Goal: Task Accomplishment & Management: Manage account settings

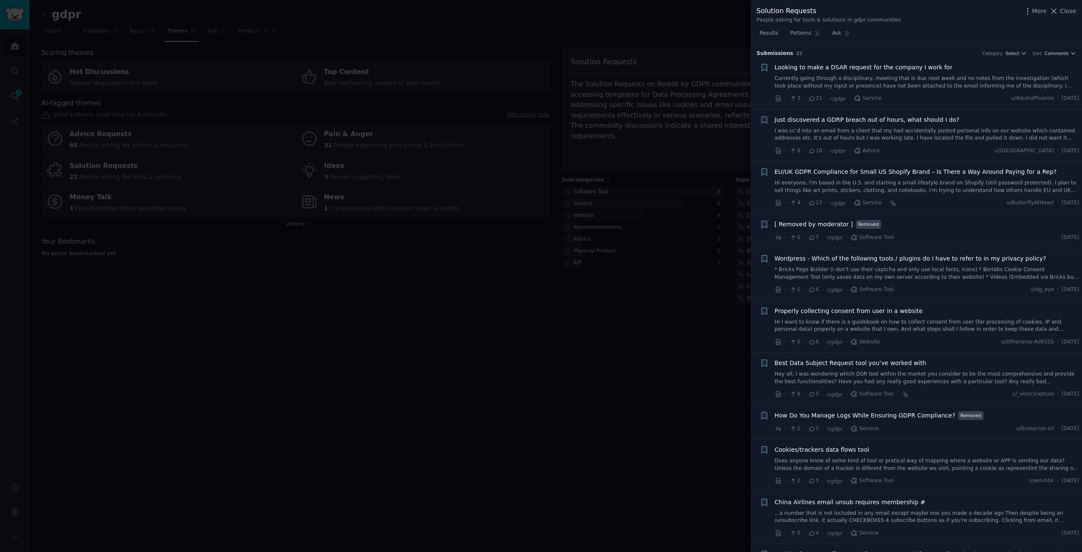
click at [677, 327] on div at bounding box center [541, 276] width 1082 height 552
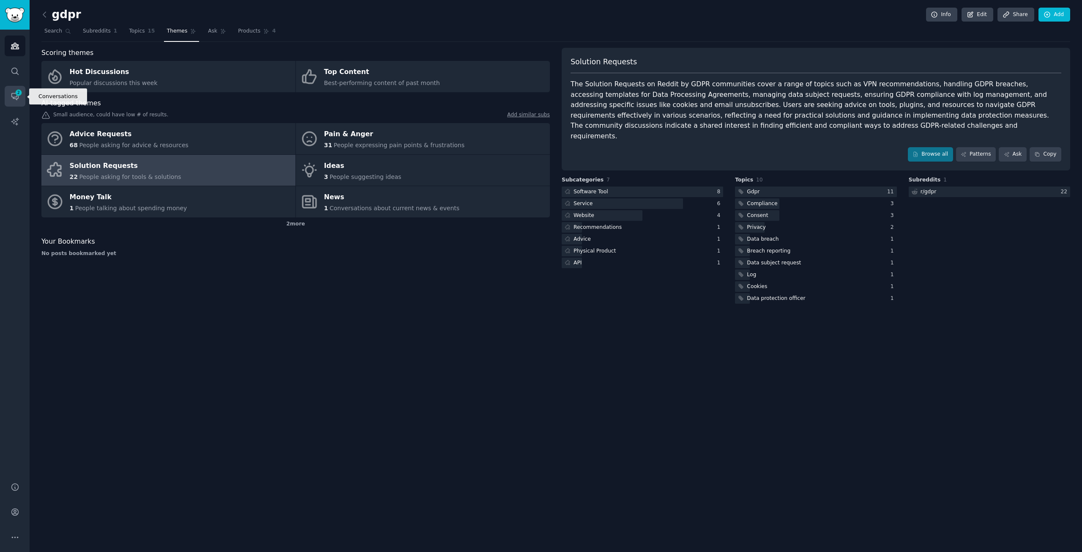
click at [14, 92] on icon "Sidebar" at bounding box center [15, 96] width 9 height 9
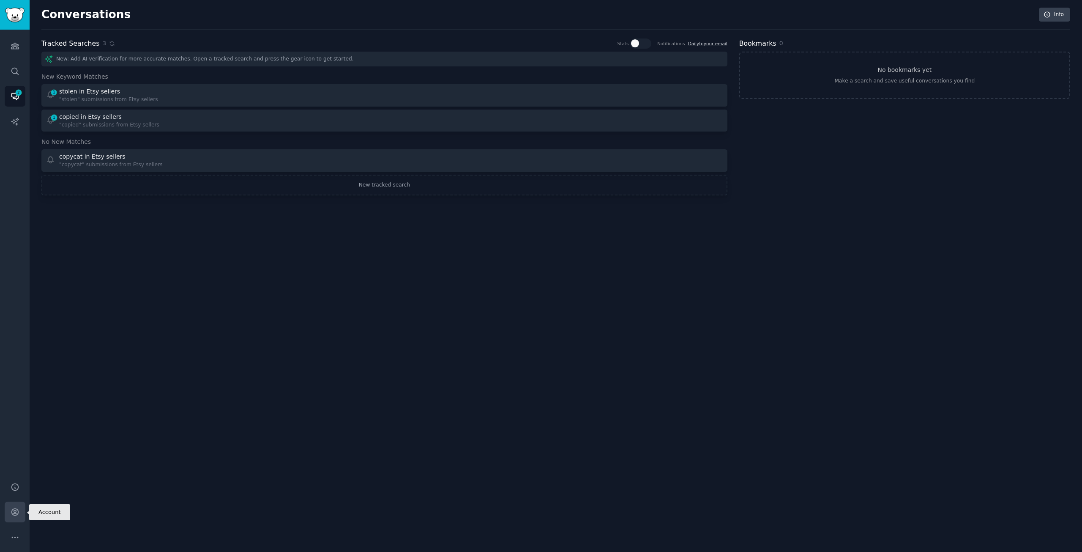
click at [16, 515] on icon "Sidebar" at bounding box center [15, 511] width 9 height 9
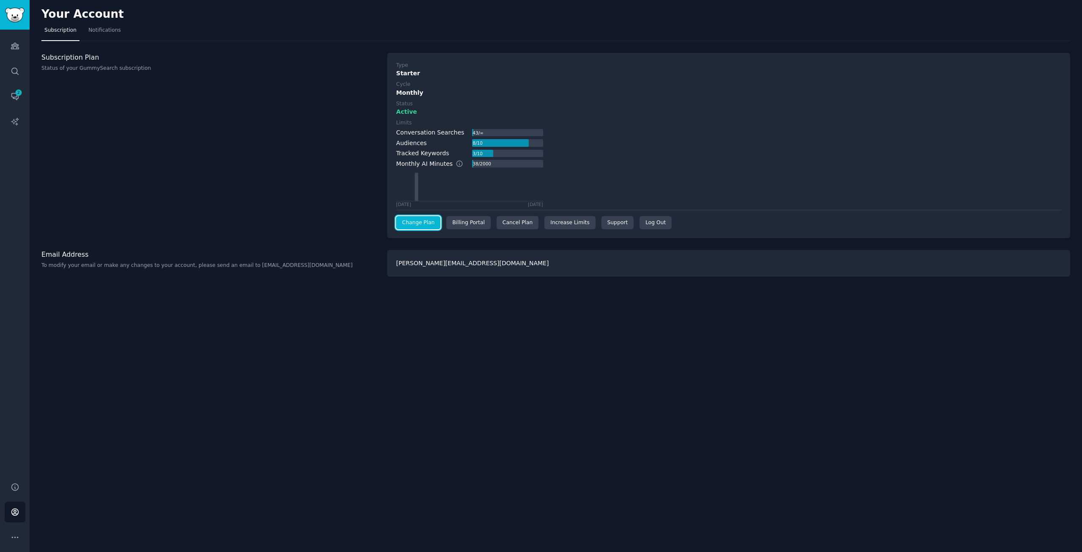
click at [420, 222] on link "Change Plan" at bounding box center [418, 223] width 44 height 14
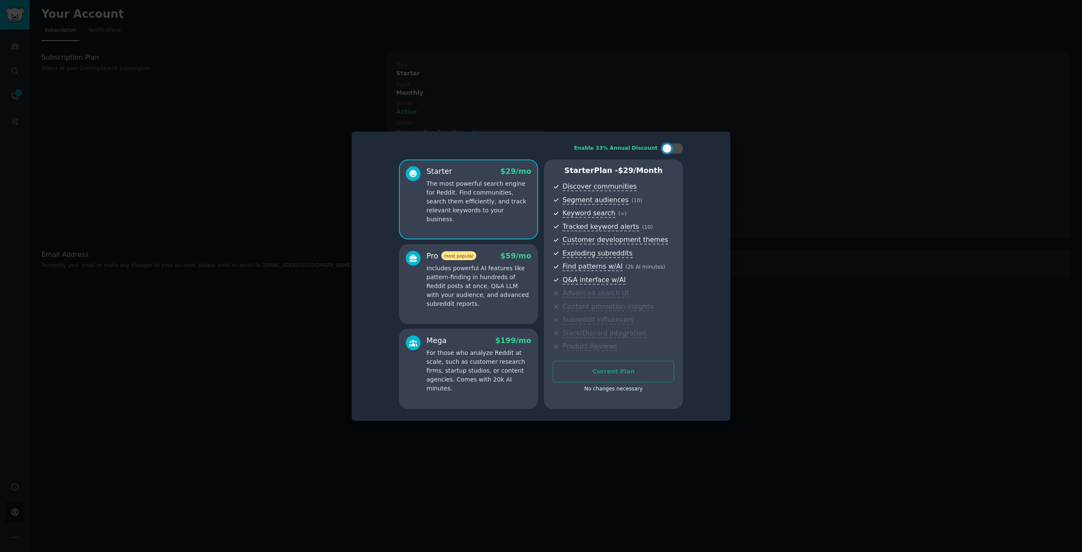
click at [790, 161] on div at bounding box center [541, 276] width 1082 height 552
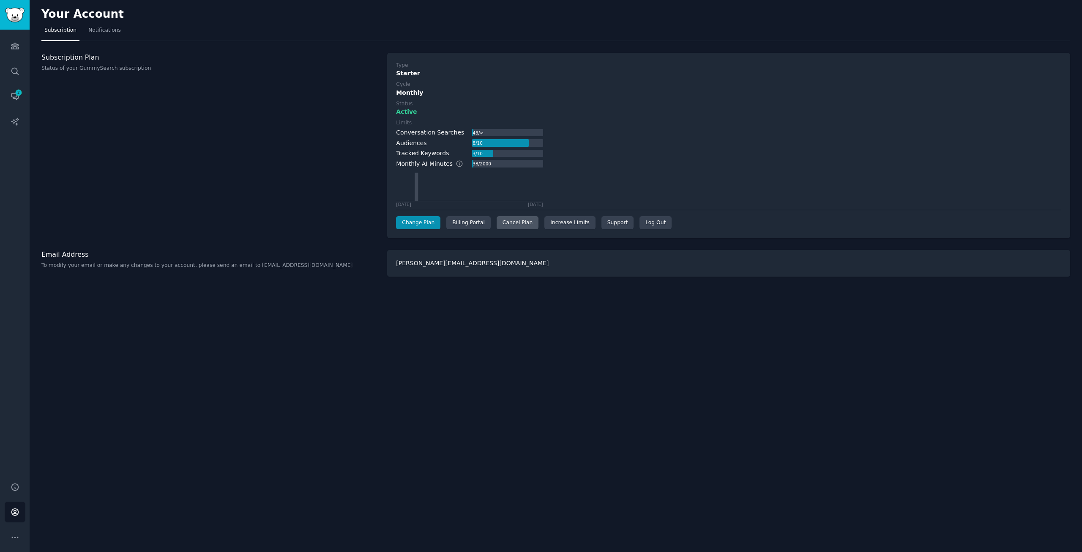
click at [506, 222] on div "Cancel Plan" at bounding box center [518, 223] width 42 height 14
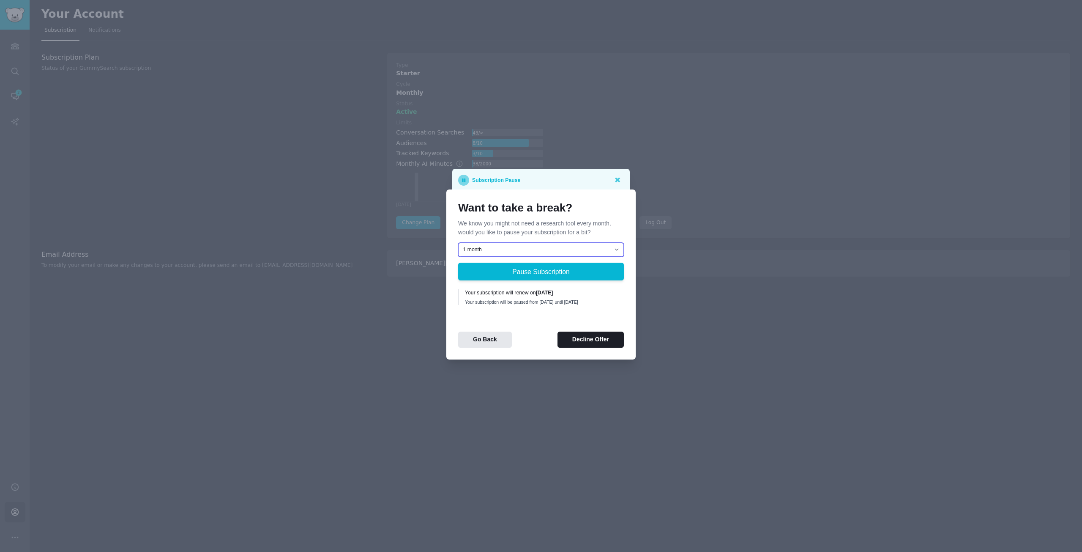
click at [502, 247] on select "1 month 2 months 3 months Choose a custom date to resume" at bounding box center [541, 250] width 166 height 14
click at [528, 312] on div "Want to take a break? We know you might not need a research tool every month, w…" at bounding box center [541, 274] width 189 height 170
click at [585, 343] on button "Decline Offer" at bounding box center [591, 339] width 66 height 16
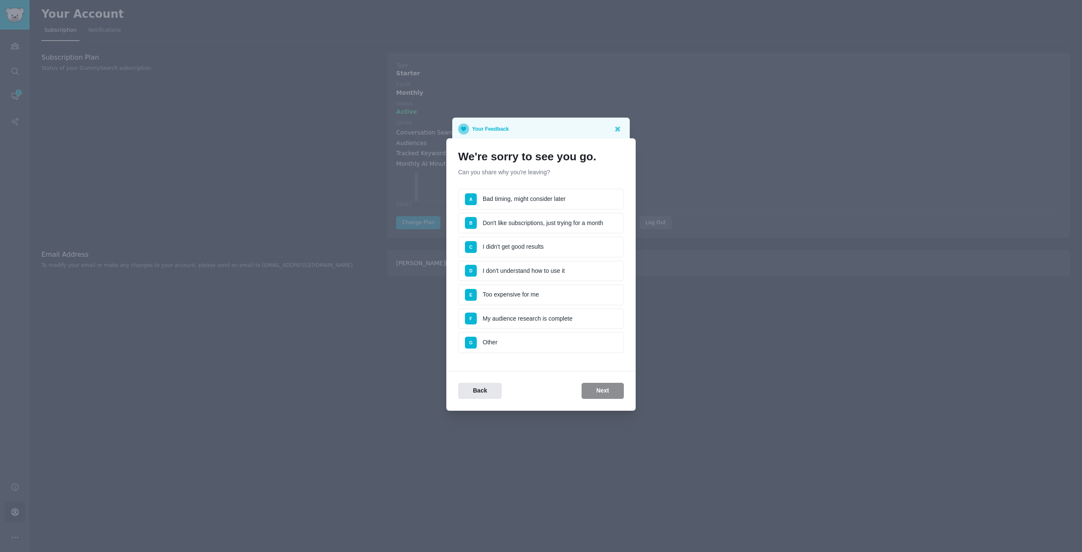
click at [505, 248] on li "C I didn't get good results" at bounding box center [541, 246] width 166 height 21
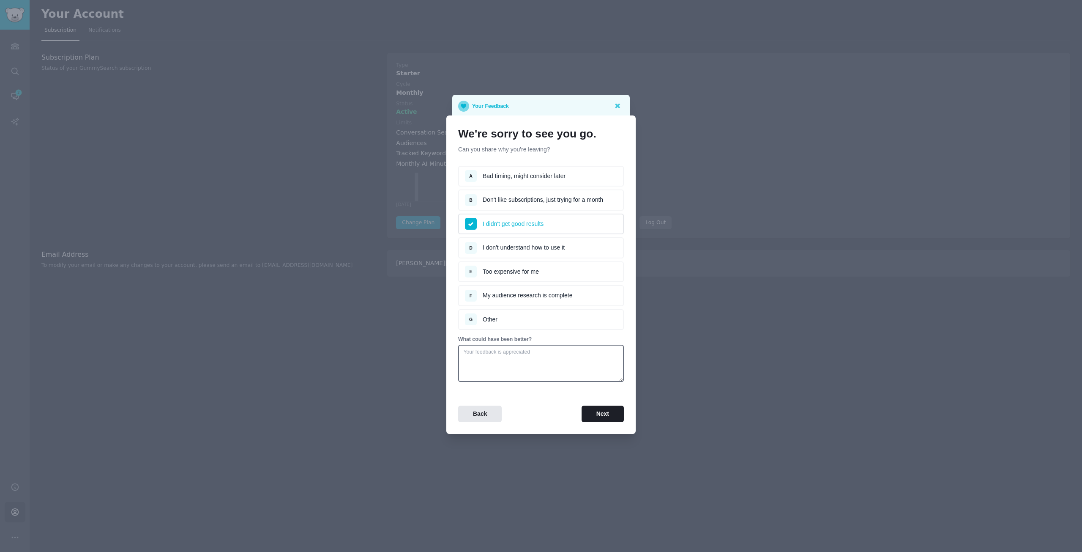
click at [531, 272] on li "E Too expensive for me" at bounding box center [541, 271] width 166 height 21
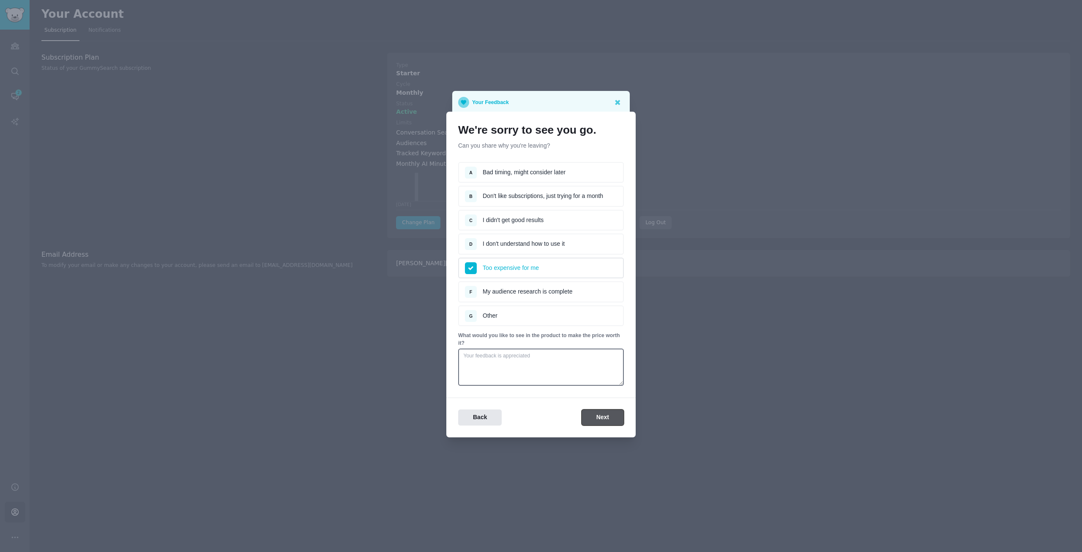
click at [603, 417] on button "Next" at bounding box center [603, 417] width 42 height 16
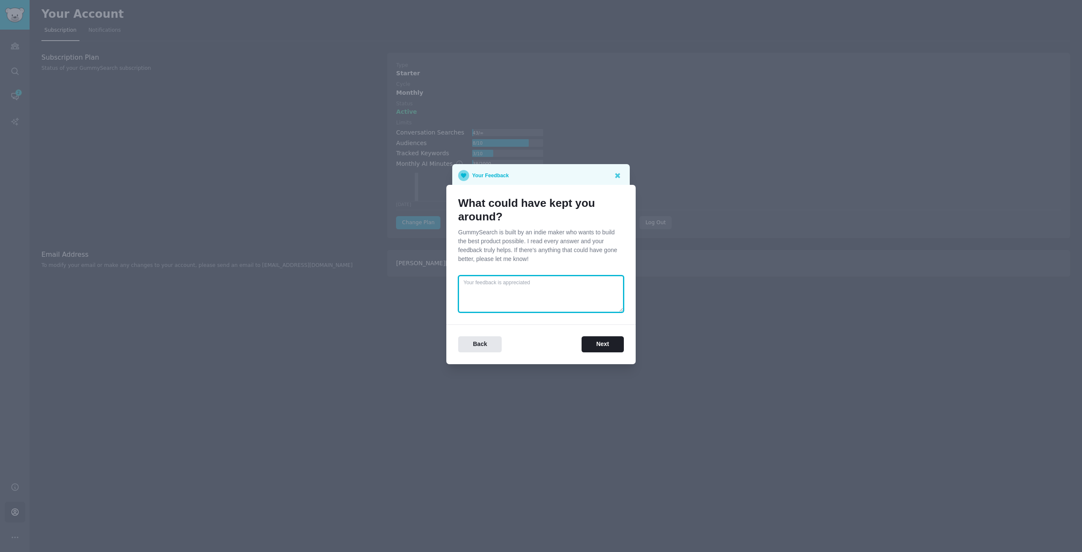
click at [502, 287] on textarea at bounding box center [541, 293] width 166 height 37
click at [501, 291] on textarea at bounding box center [541, 293] width 166 height 37
type textarea "I use it for sporadic research, so 29 eur / month is quite expensive"
click at [597, 339] on button "Next" at bounding box center [603, 344] width 42 height 16
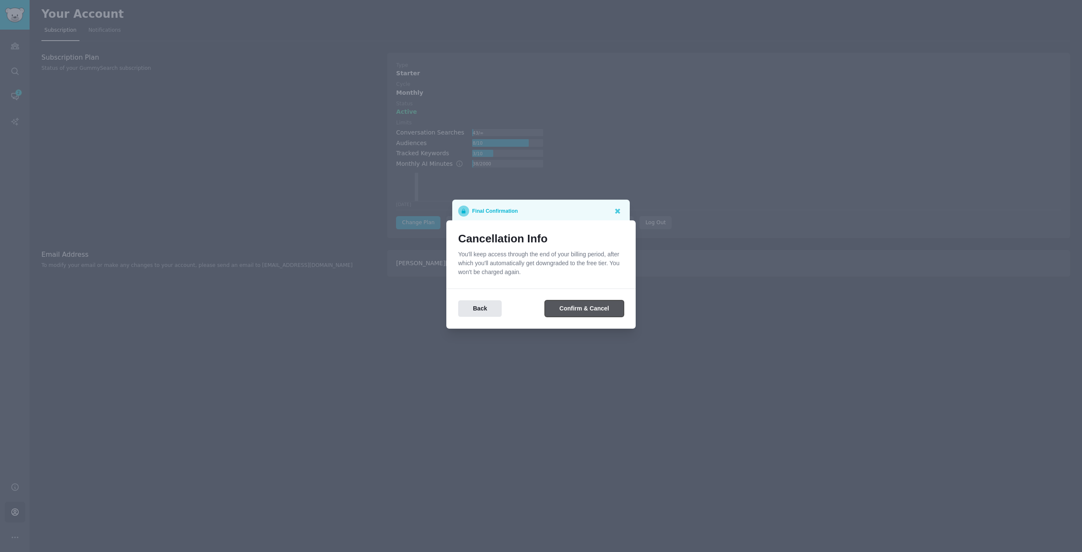
click at [584, 314] on button "Confirm & Cancel" at bounding box center [584, 308] width 79 height 16
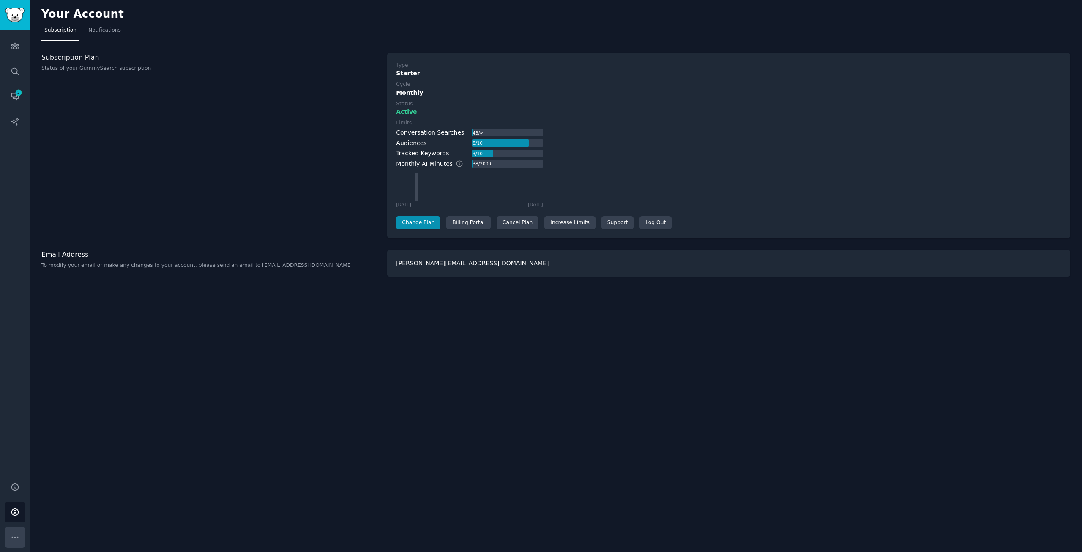
click at [13, 535] on icon "Sidebar" at bounding box center [15, 537] width 9 height 9
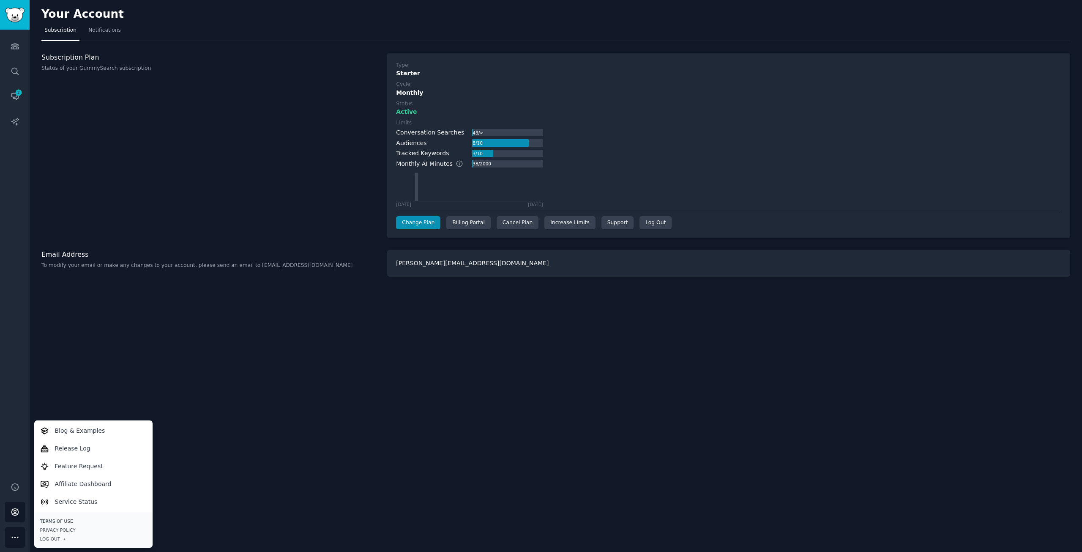
click at [63, 520] on link "Terms of Use" at bounding box center [93, 521] width 107 height 6
click at [62, 530] on link "Privacy Policy" at bounding box center [93, 530] width 107 height 6
